Goal: Task Accomplishment & Management: Use online tool/utility

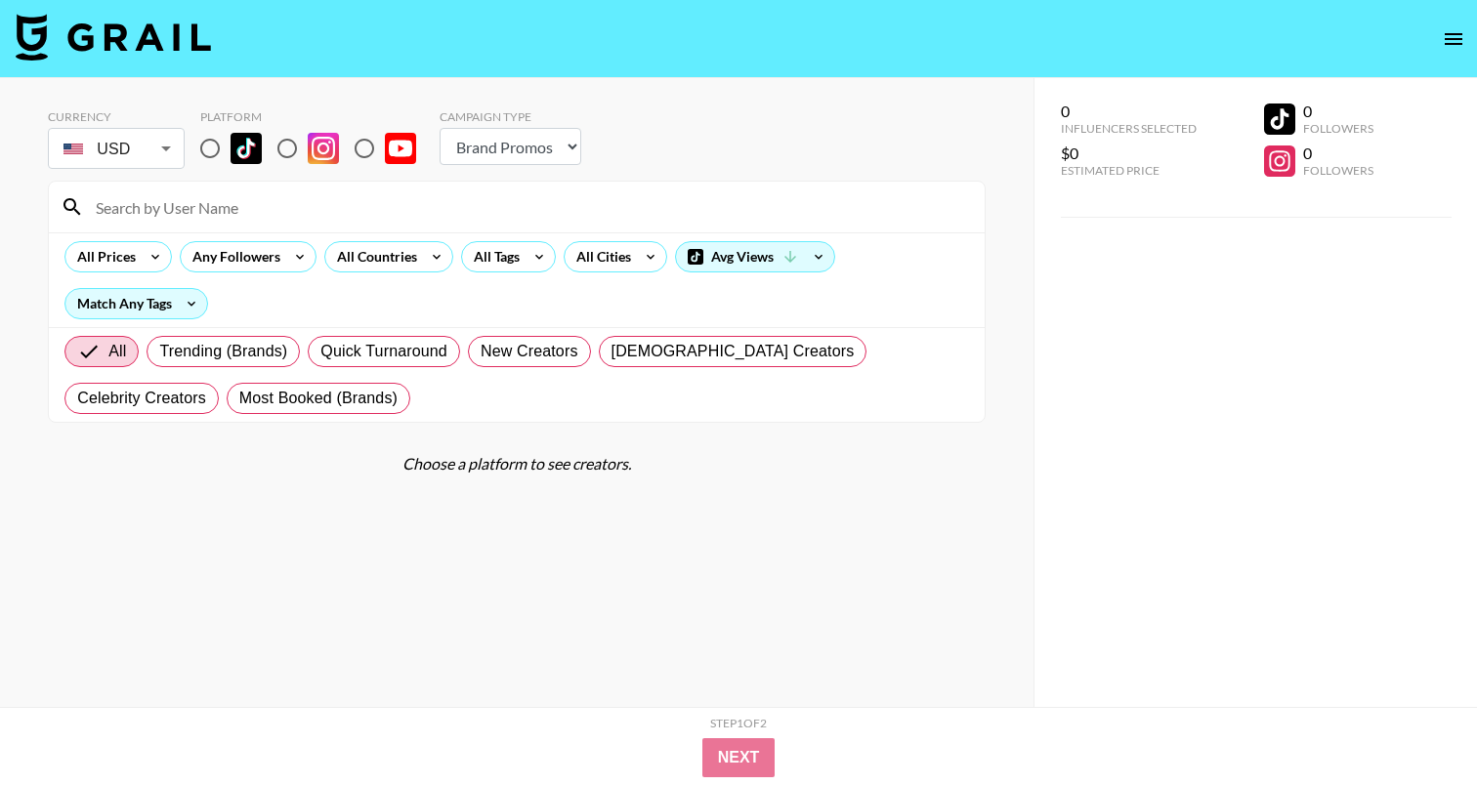
select select "Brand"
click at [317, 186] on div at bounding box center [517, 207] width 936 height 51
click at [275, 216] on input at bounding box center [528, 206] width 889 height 31
click at [513, 257] on div "All Tags" at bounding box center [493, 256] width 62 height 29
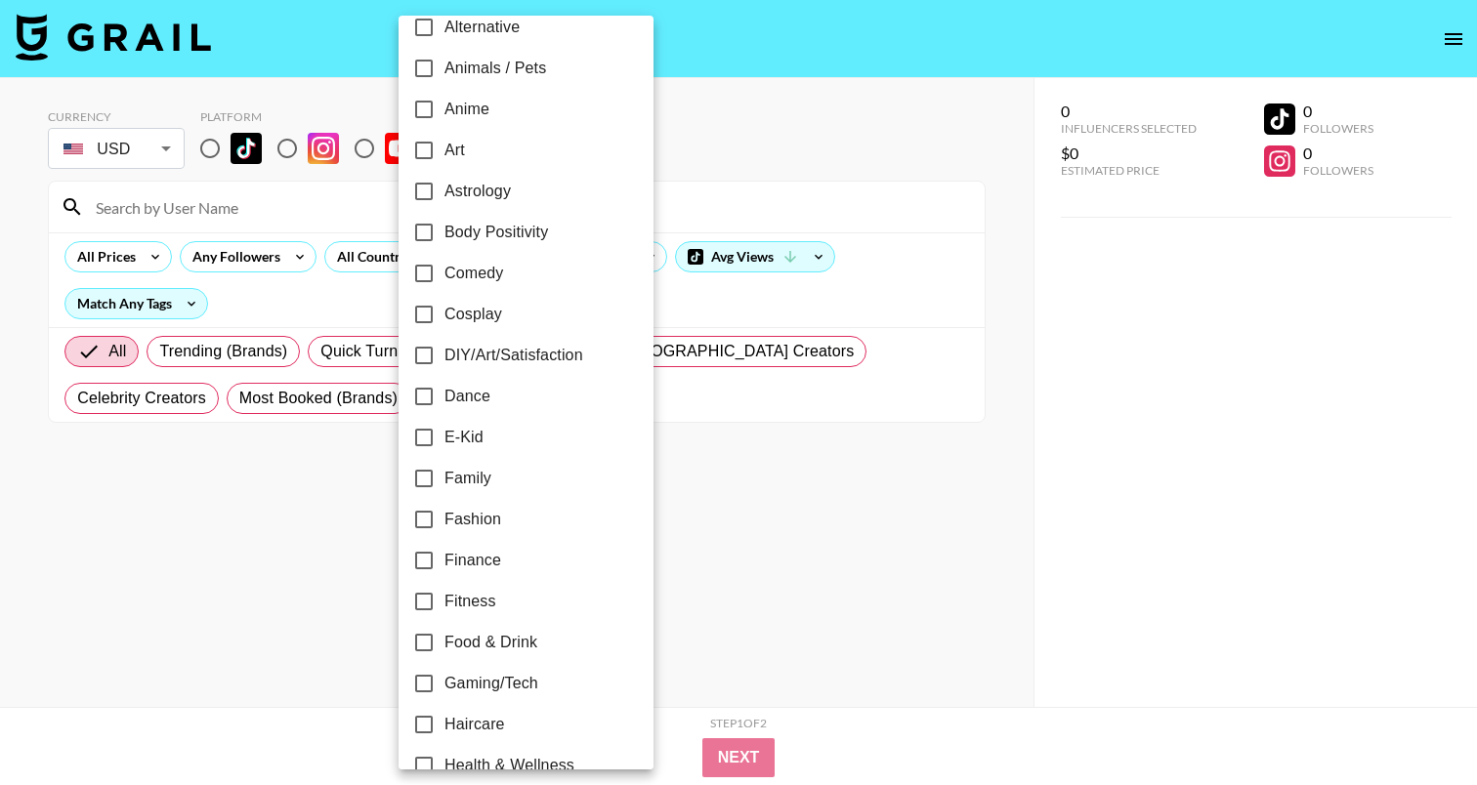
scroll to position [159, 0]
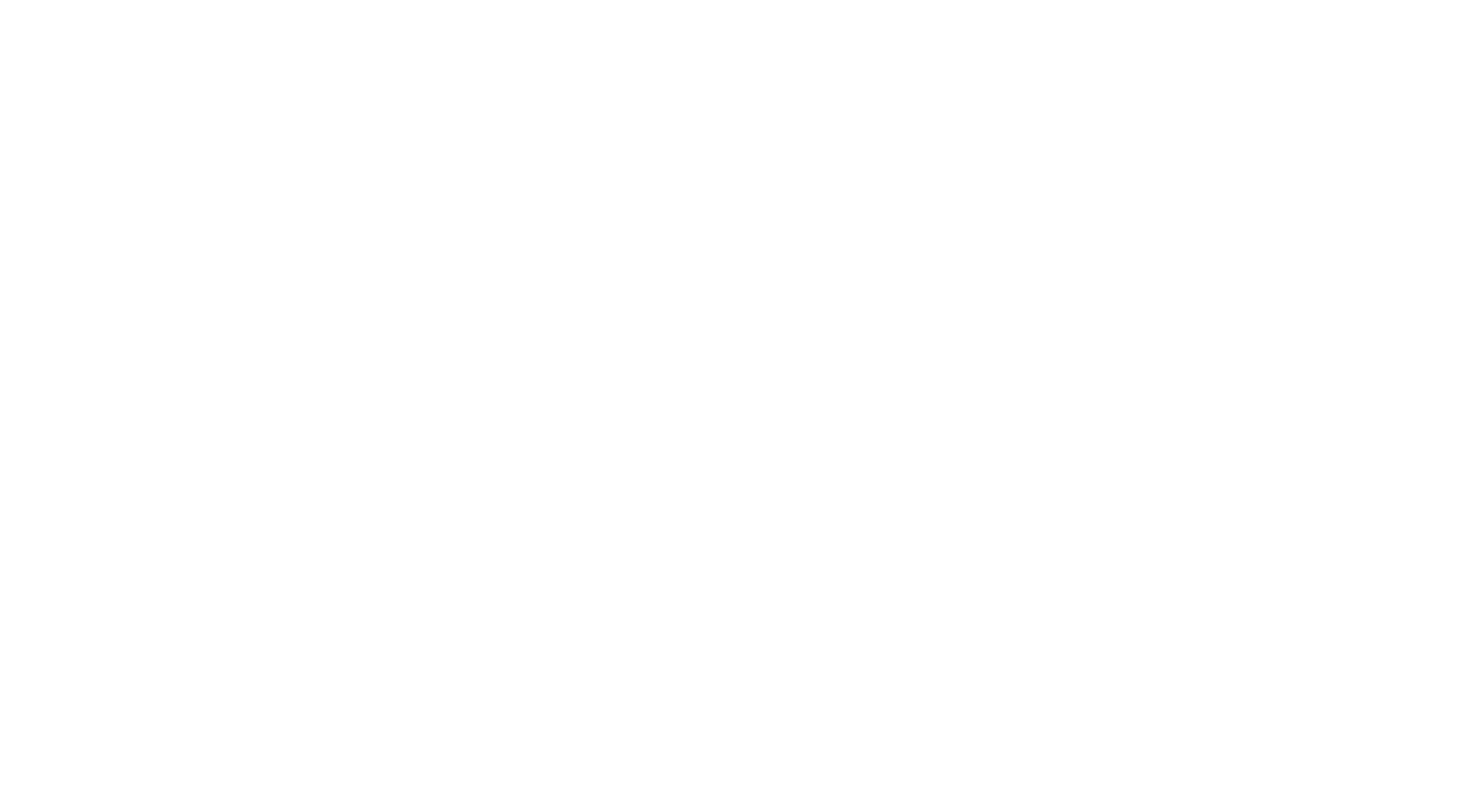
select select "Song"
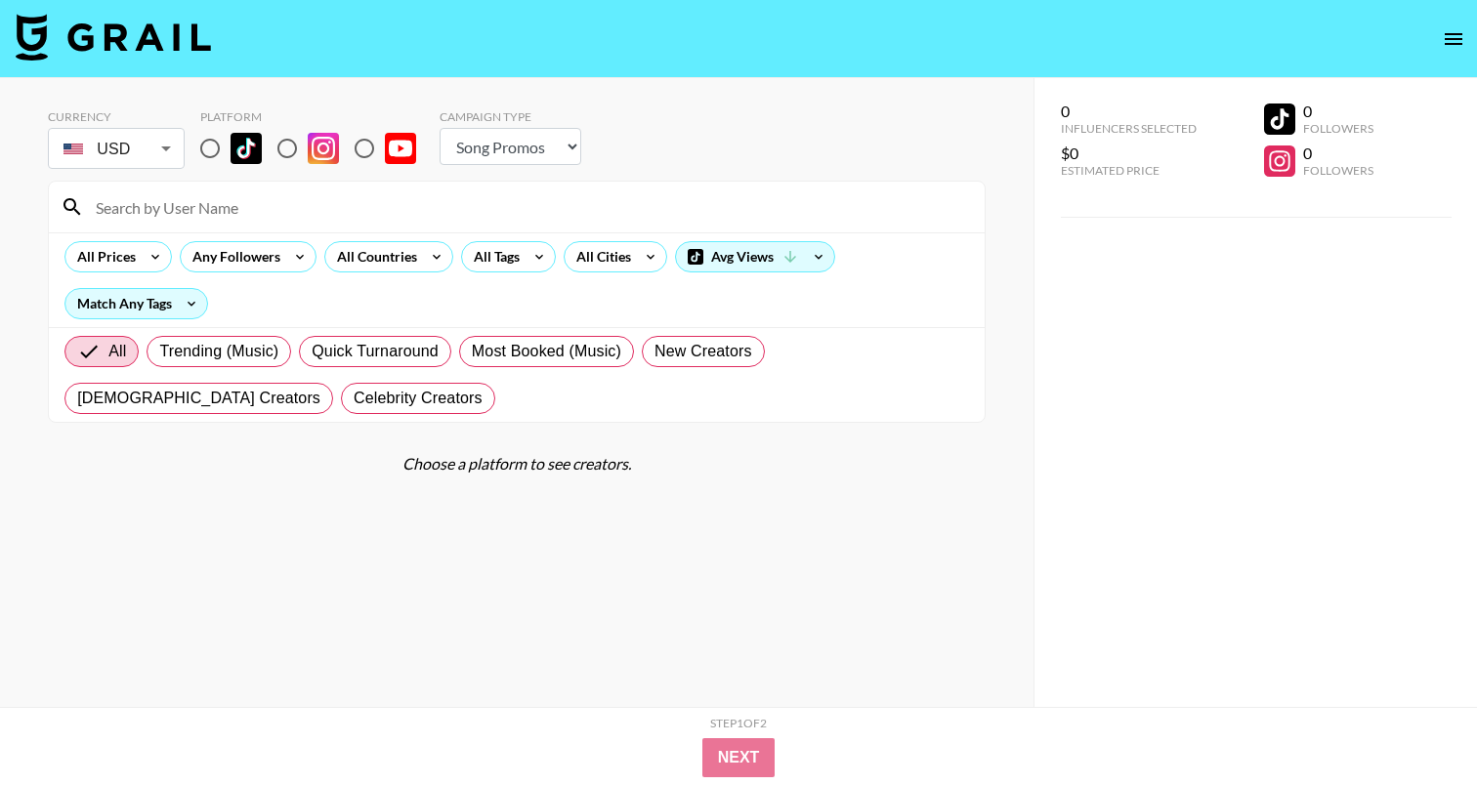
click at [1440, 37] on button "open drawer" at bounding box center [1453, 39] width 39 height 39
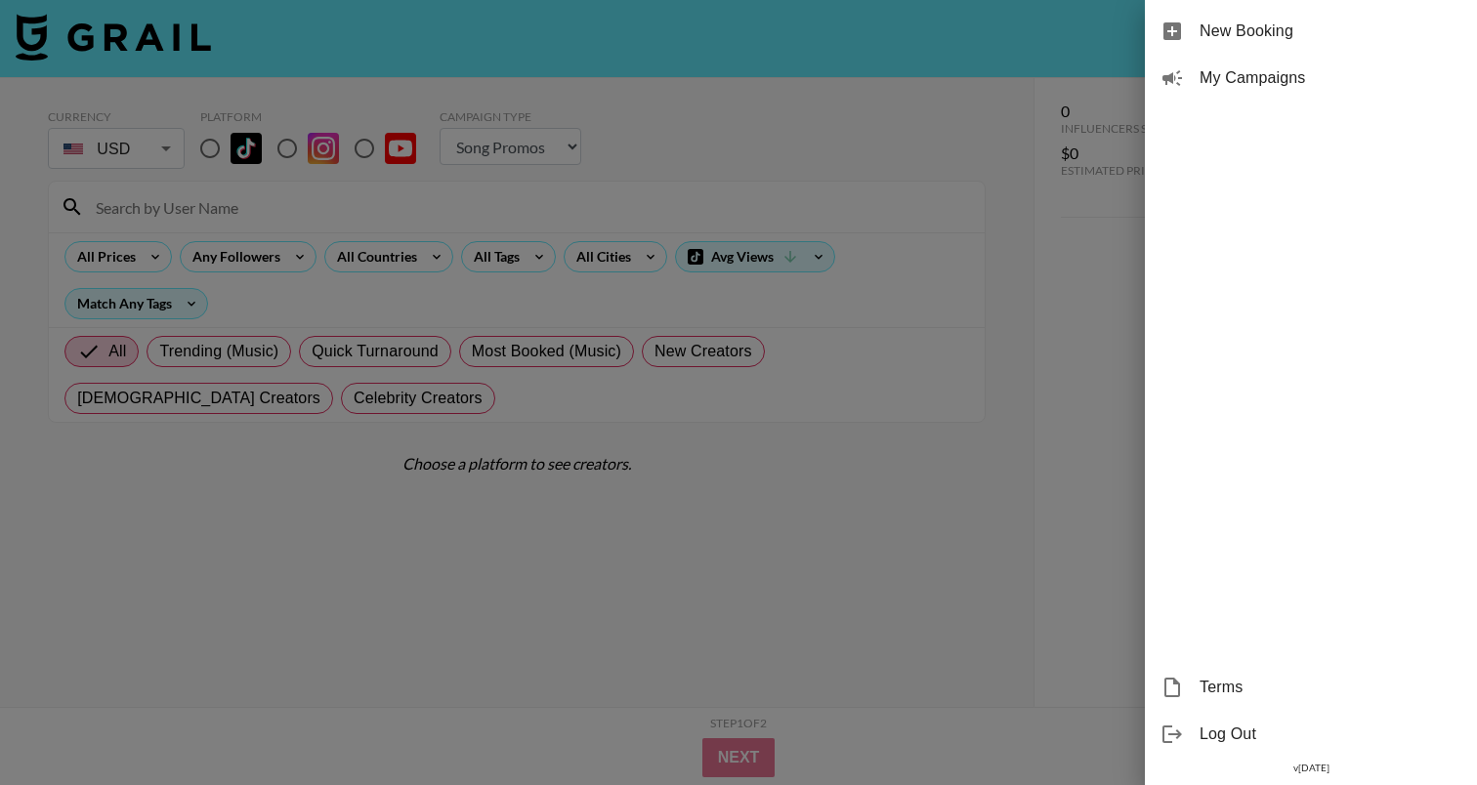
click at [1039, 247] on div at bounding box center [738, 392] width 1477 height 785
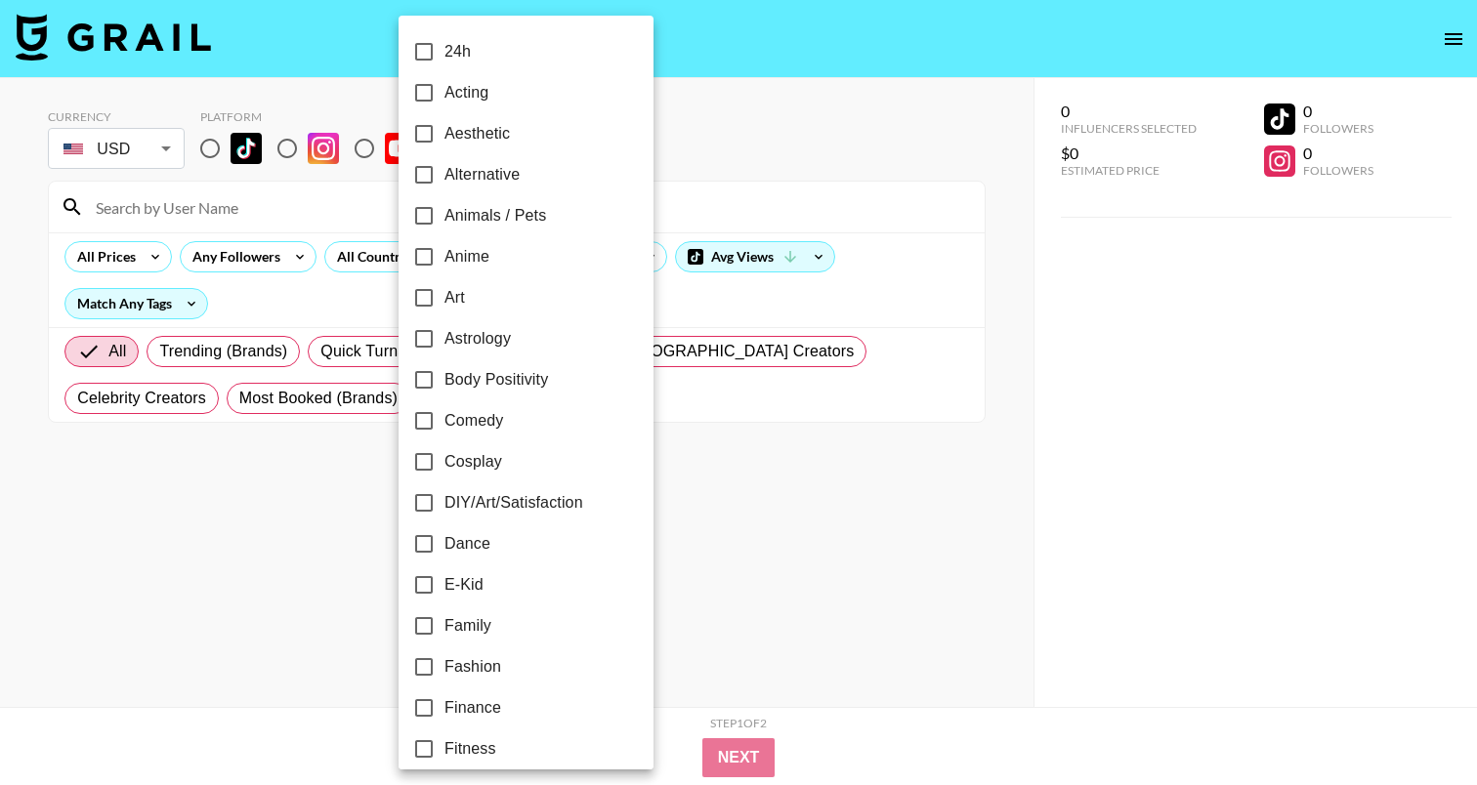
select select "Brand"
